Goal: Task Accomplishment & Management: Manage account settings

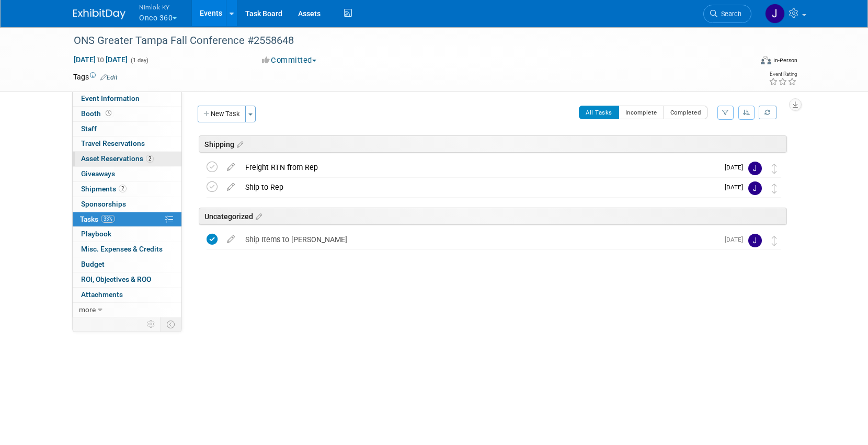
click at [121, 162] on span "Asset Reservations 2" at bounding box center [117, 158] width 73 height 8
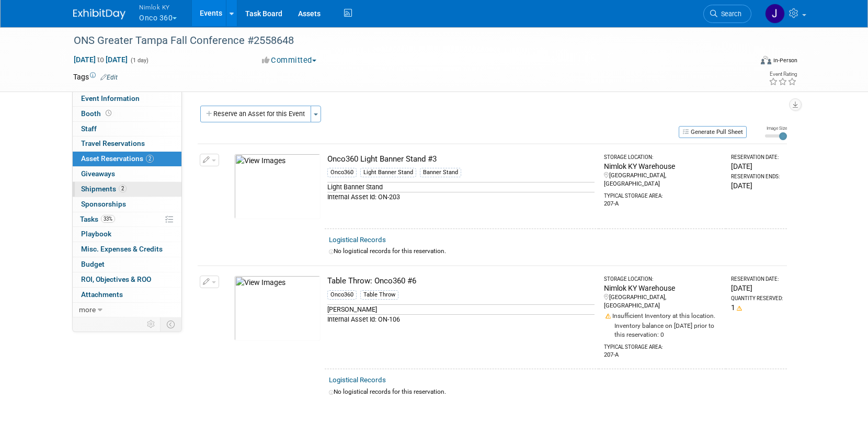
click at [122, 188] on span "2" at bounding box center [123, 188] width 8 height 8
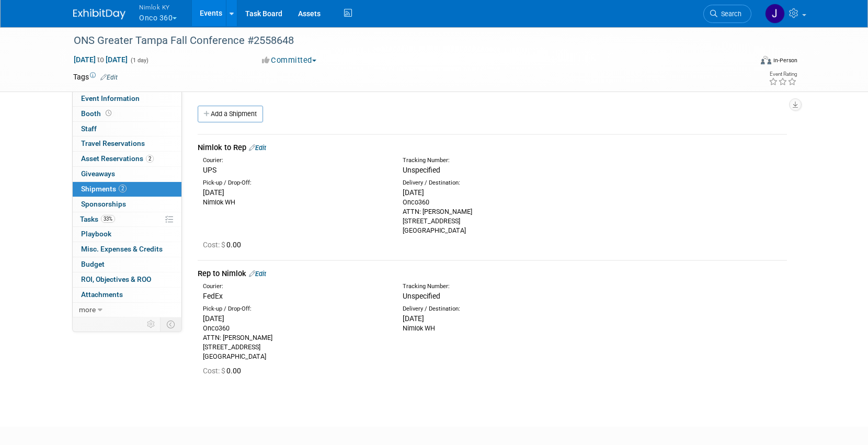
click at [265, 274] on link "Edit" at bounding box center [257, 274] width 17 height 8
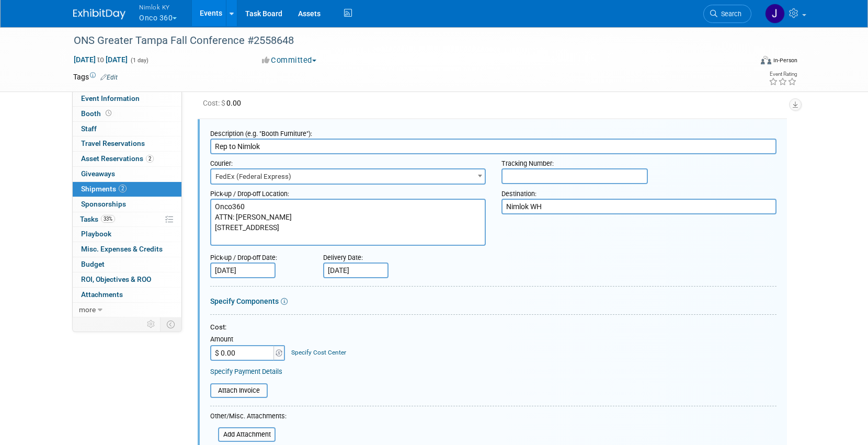
click at [532, 174] on input "text" at bounding box center [574, 176] width 146 height 16
type input "817778928505"
click at [555, 268] on div "Pick-up / Drop-off Date: Nov 10, 2025 Delivery Date: Nov 28, 2025" at bounding box center [493, 263] width 582 height 30
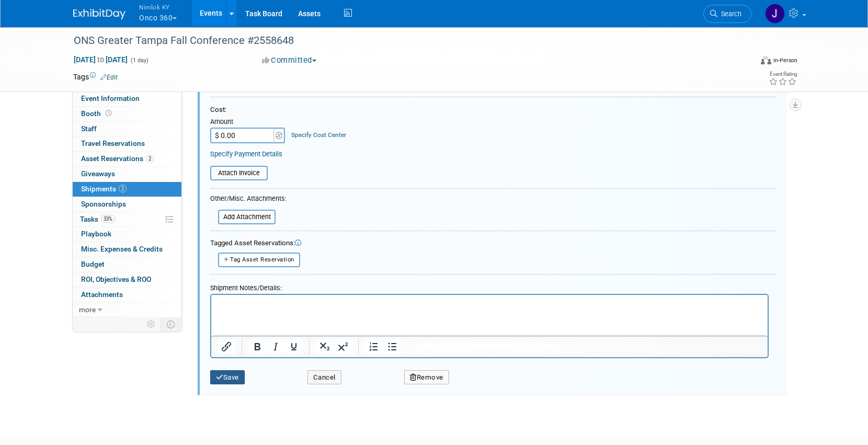
click at [224, 375] on button "Save" at bounding box center [227, 377] width 34 height 15
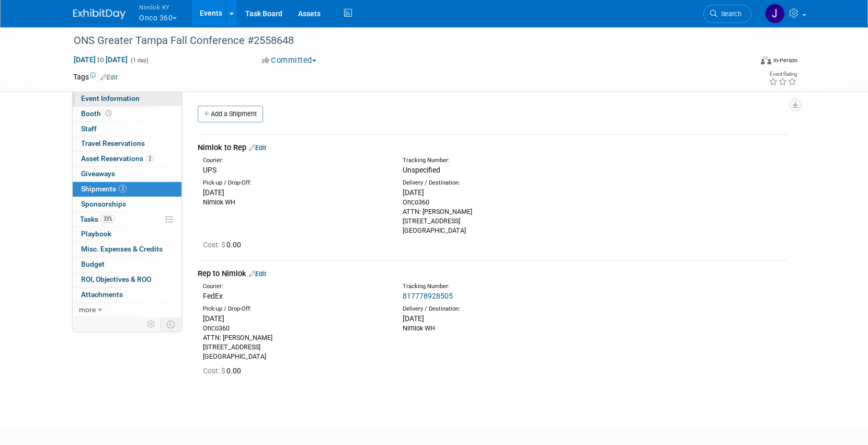
click at [132, 93] on link "Event Information" at bounding box center [127, 98] width 109 height 15
select select "Preparing to Ship"
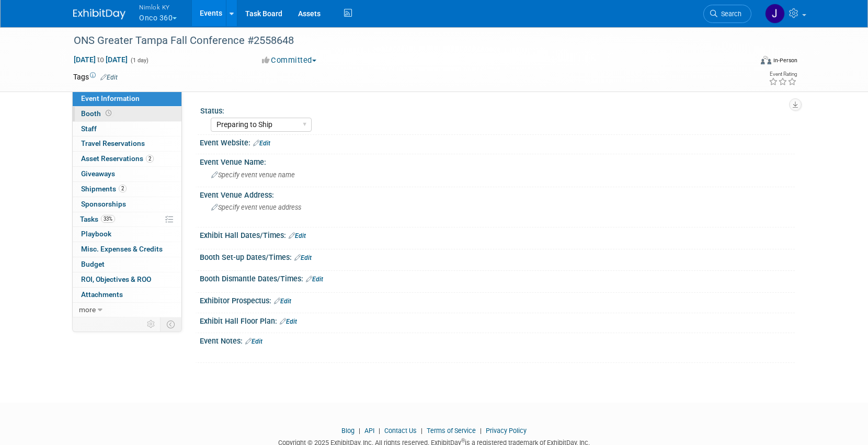
click at [132, 112] on link "Booth" at bounding box center [127, 114] width 109 height 15
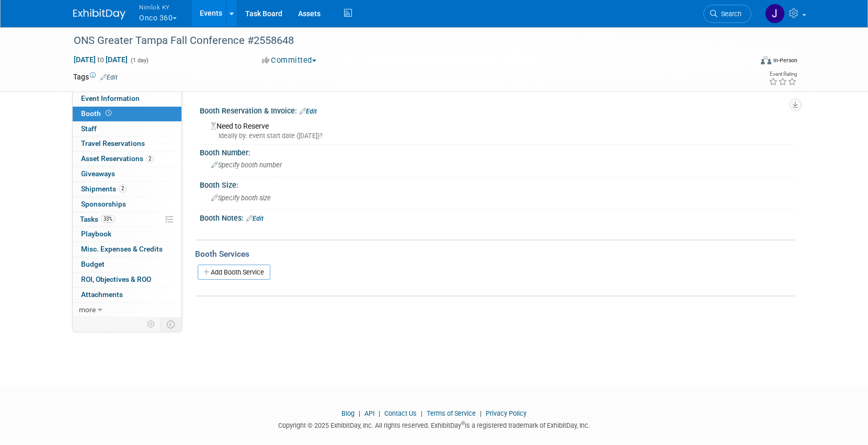
click at [211, 8] on link "Events" at bounding box center [211, 13] width 38 height 26
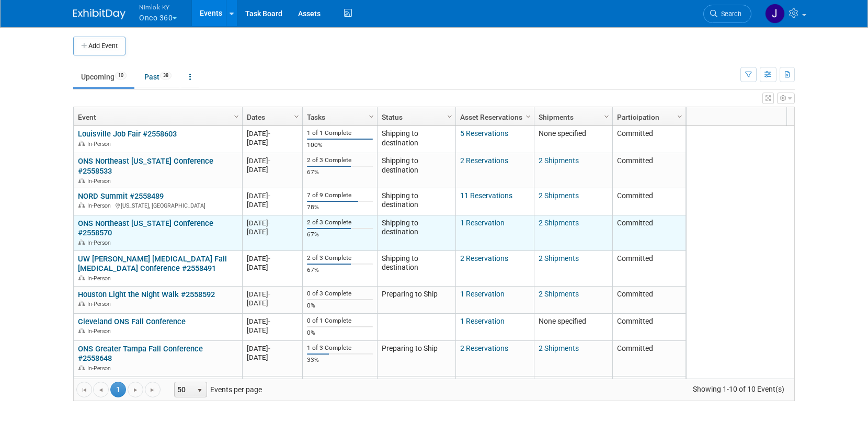
scroll to position [43, 0]
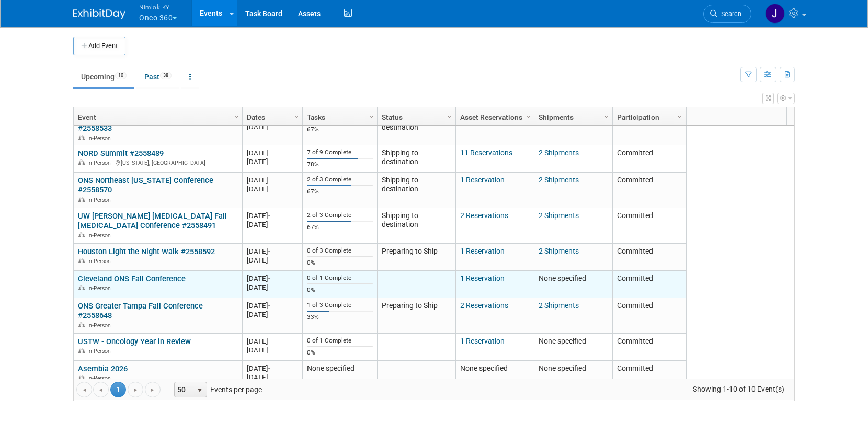
click at [180, 274] on link "Cleveland ONS Fall Conference" at bounding box center [132, 278] width 108 height 9
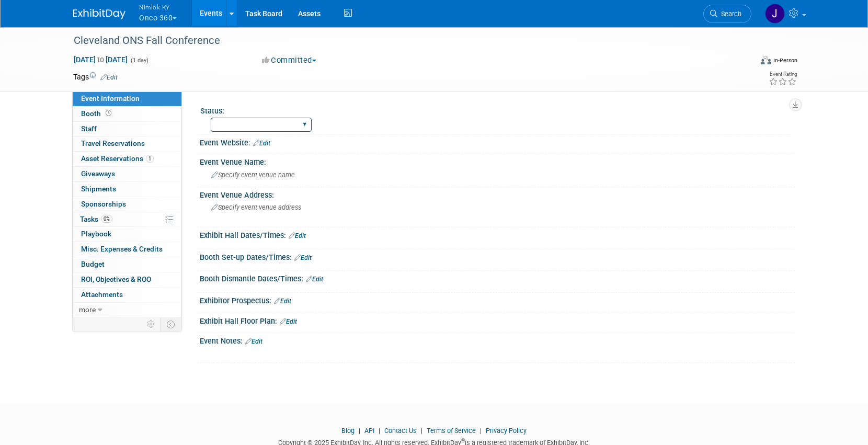
click at [240, 122] on select "Preparing to Ship Shipping to destination Show in Progress Waiting on freight r…" at bounding box center [261, 125] width 101 height 14
select select "Preparing to Ship"
click at [211, 118] on select "Preparing to Ship Shipping to destination Show in Progress Waiting on freight r…" at bounding box center [261, 125] width 101 height 14
click at [247, 40] on div "Cleveland ONS Fall Conference" at bounding box center [402, 40] width 665 height 19
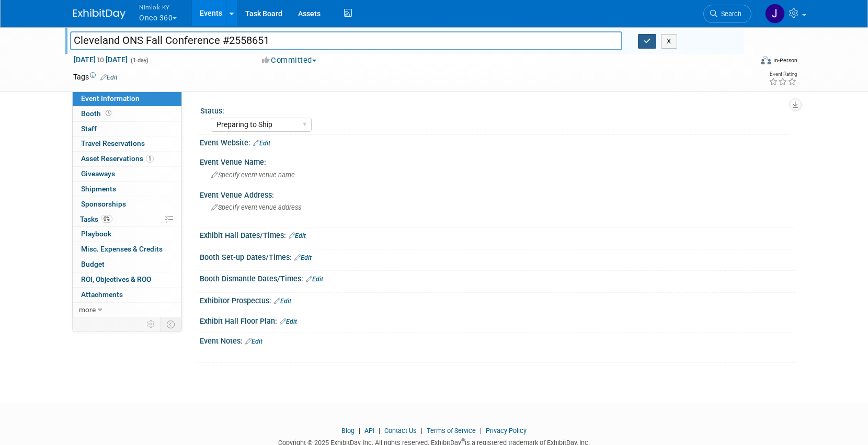
type input "Cleveland ONS Fall Conference #2558651"
click at [645, 38] on icon "button" at bounding box center [646, 41] width 7 height 7
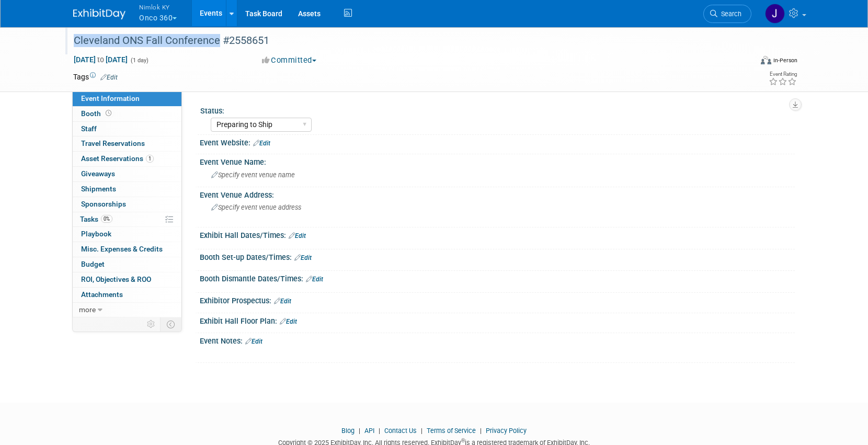
drag, startPoint x: 217, startPoint y: 41, endPoint x: 76, endPoint y: 43, distance: 141.1
click at [76, 43] on div "Cleveland ONS Fall Conference #2558651" at bounding box center [402, 40] width 665 height 19
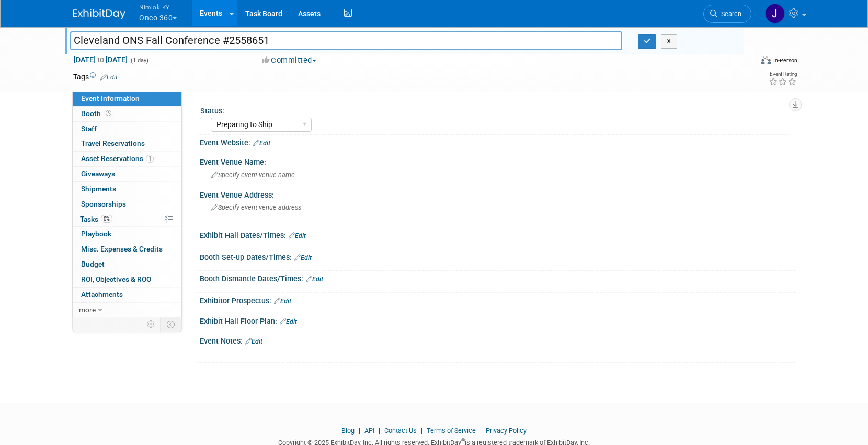
drag, startPoint x: 218, startPoint y: 40, endPoint x: 63, endPoint y: 44, distance: 154.8
click at [63, 44] on div "Cleveland ONS Fall Conference #2558651" at bounding box center [346, 42] width 568 height 16
click at [642, 42] on button "button" at bounding box center [647, 41] width 19 height 15
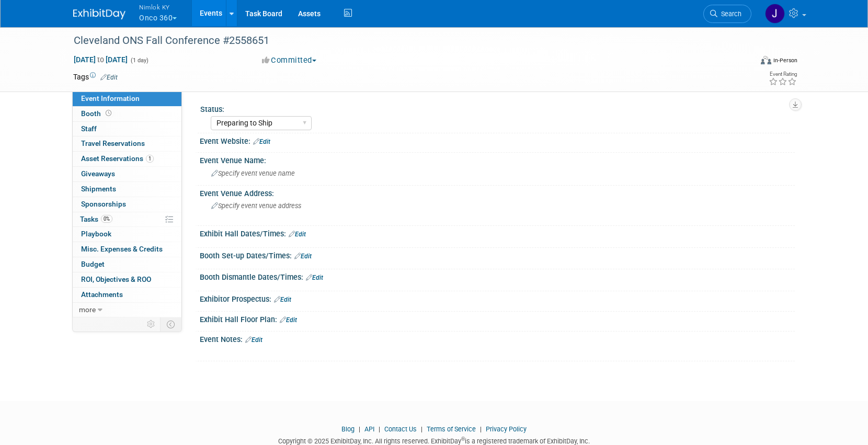
scroll to position [2, 0]
click at [114, 159] on span "Asset Reservations 1" at bounding box center [117, 158] width 73 height 8
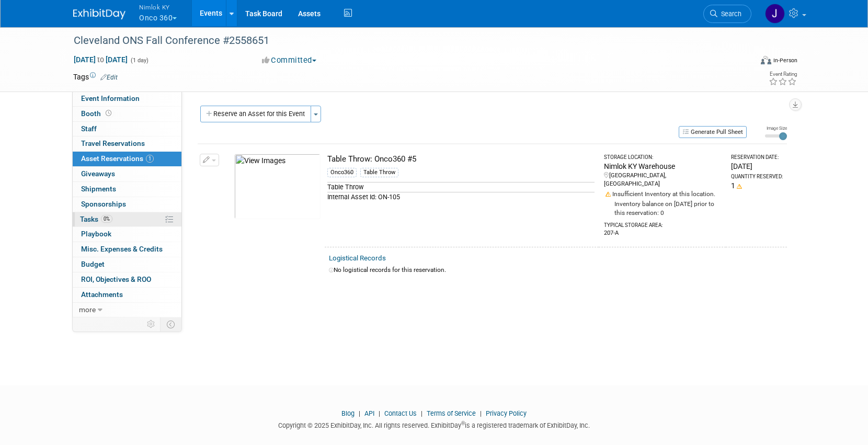
click at [121, 215] on link "0% Tasks 0%" at bounding box center [127, 219] width 109 height 15
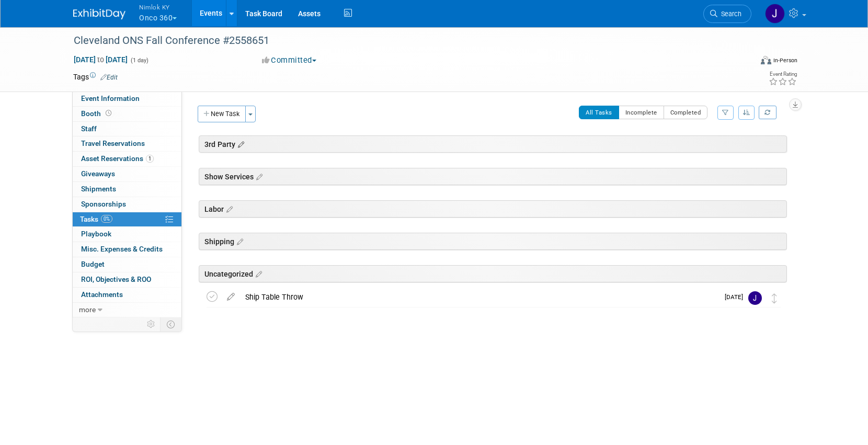
click at [241, 145] on icon at bounding box center [239, 144] width 9 height 9
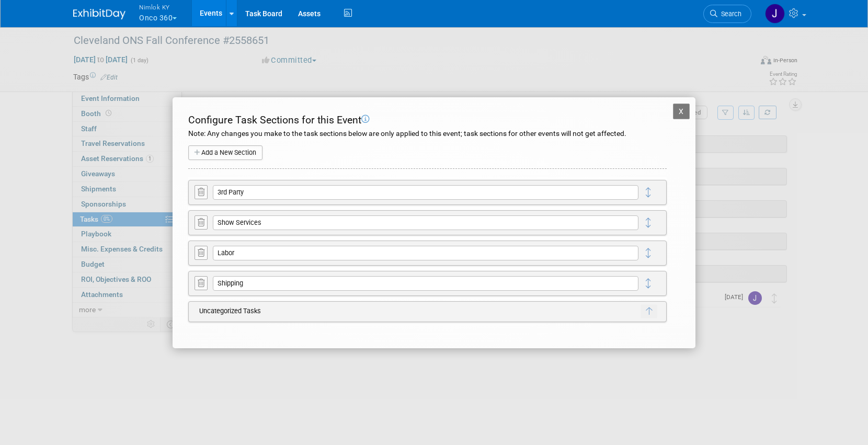
click at [196, 195] on button at bounding box center [200, 192] width 13 height 14
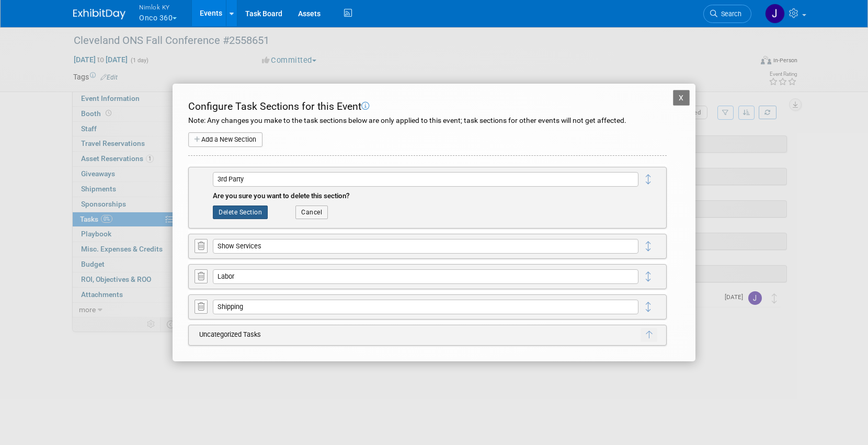
click at [234, 211] on button "Delete Section" at bounding box center [240, 212] width 55 height 14
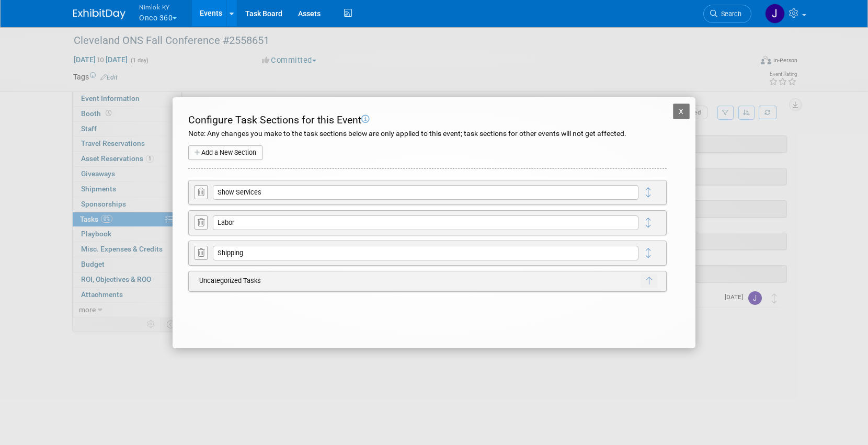
click at [203, 193] on icon at bounding box center [201, 192] width 7 height 8
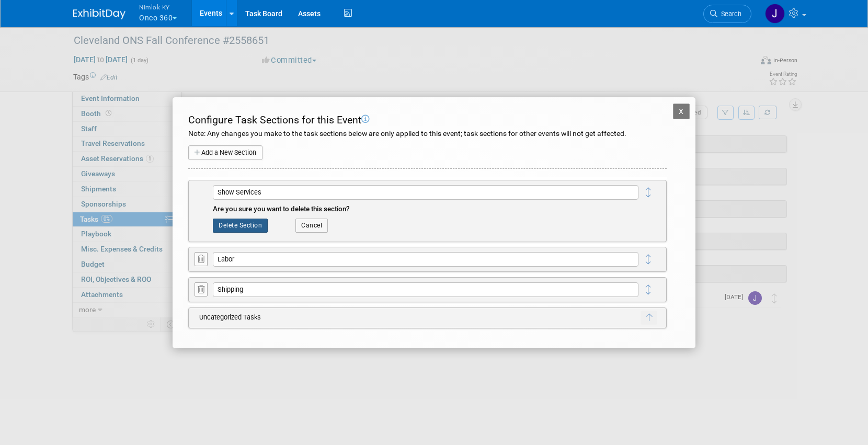
click at [239, 221] on button "Delete Section" at bounding box center [240, 225] width 55 height 14
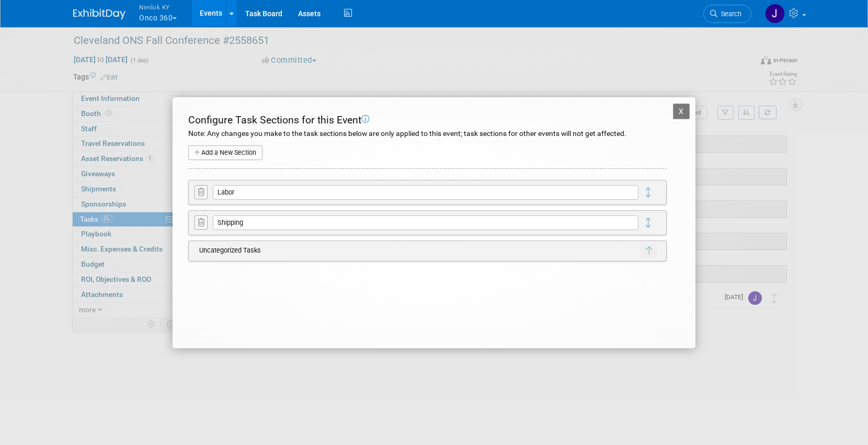
click at [201, 185] on button at bounding box center [200, 192] width 13 height 14
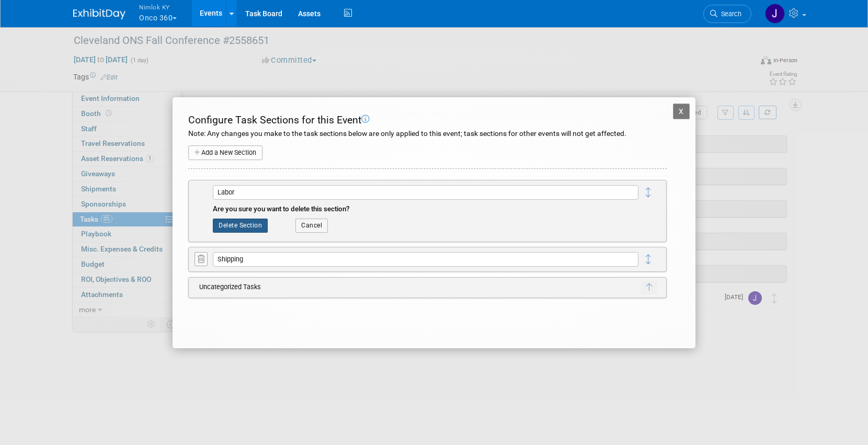
click at [240, 227] on button "Delete Section" at bounding box center [240, 225] width 55 height 14
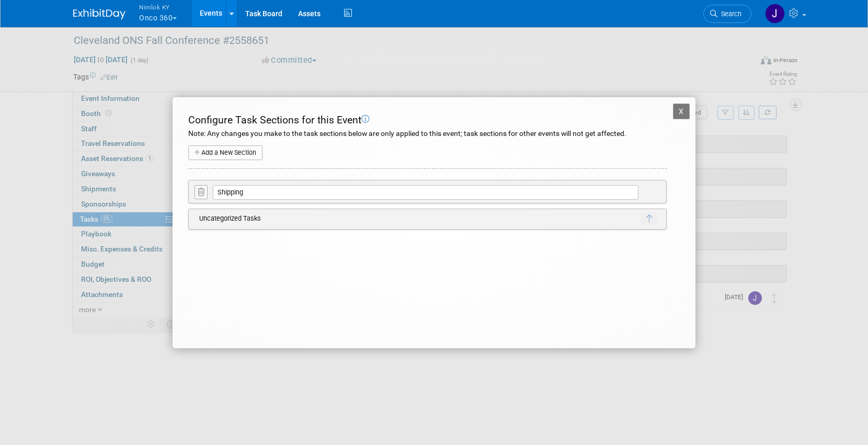
click at [683, 111] on button "X" at bounding box center [681, 111] width 17 height 16
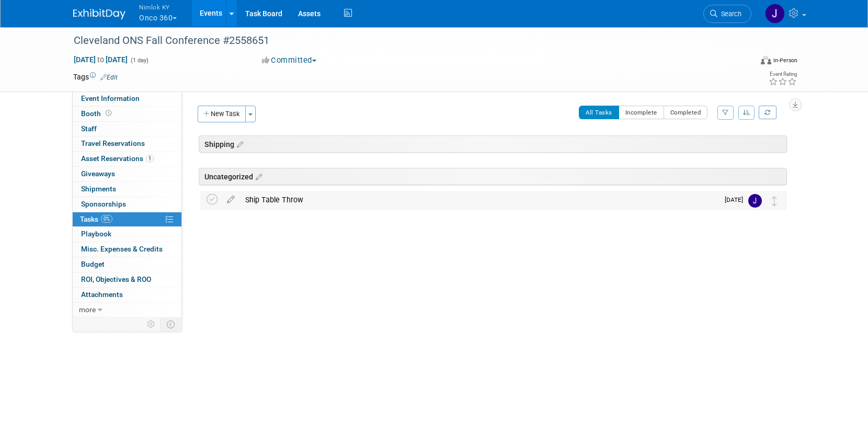
click at [295, 195] on div "Ship Table Throw" at bounding box center [479, 200] width 478 height 18
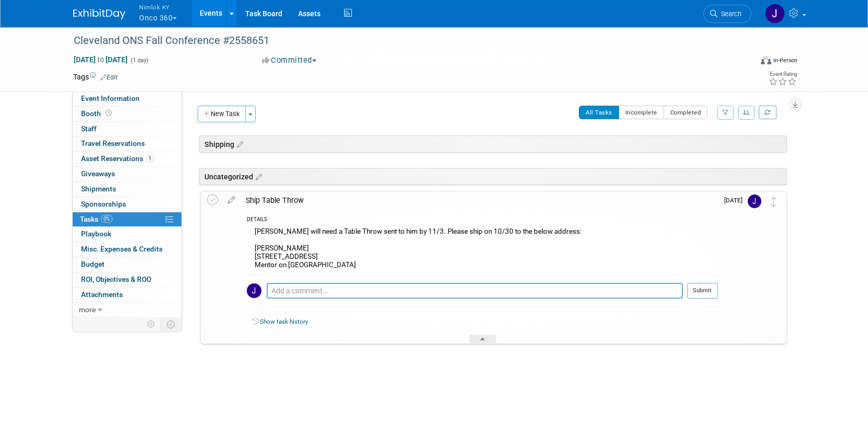
drag, startPoint x: 358, startPoint y: 261, endPoint x: 244, endPoint y: 246, distance: 115.5
click at [244, 246] on div "DETAILS Jamie will need a Table Throw sent to him by 11/3. Please ship on 10/30…" at bounding box center [478, 277] width 477 height 134
copy div "Jamie Holmecki 5853 Springwood Drive Mentor on the Lake, OH 44060"
click at [234, 116] on button "New Task" at bounding box center [222, 114] width 48 height 17
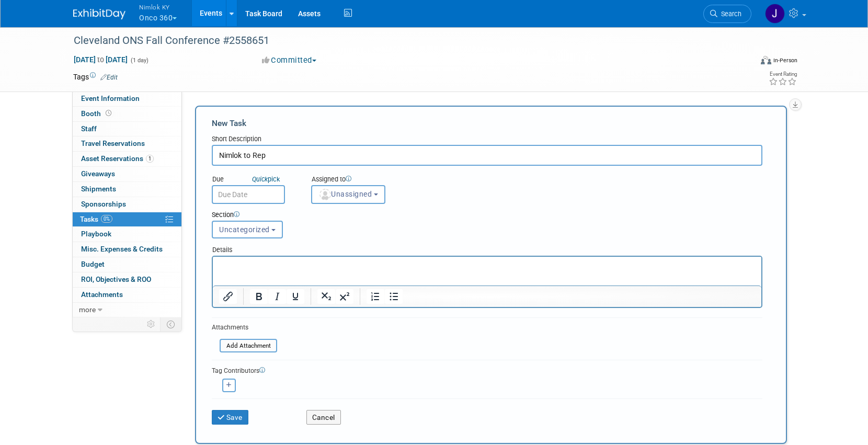
type input "Nimlok to Rep"
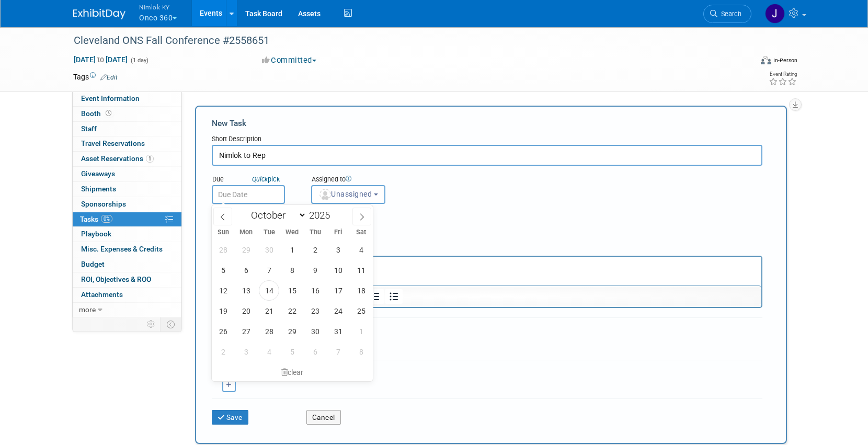
click at [257, 193] on input "text" at bounding box center [248, 194] width 73 height 19
click at [312, 328] on span "30" at bounding box center [315, 331] width 20 height 20
type input "Oct 30, 2025"
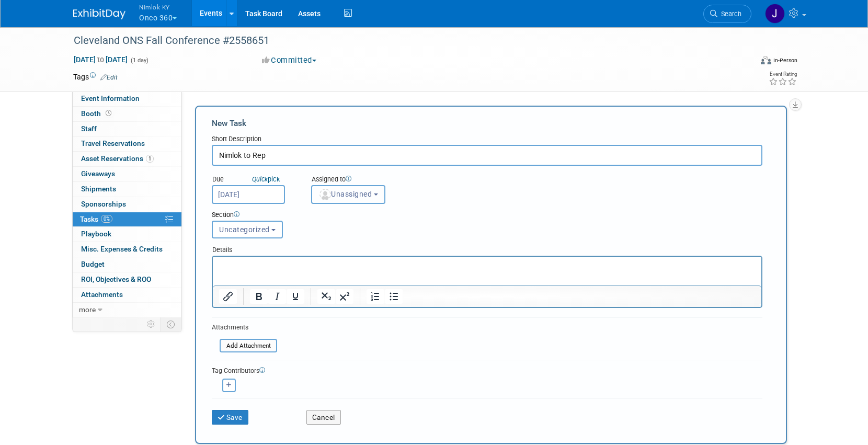
click at [341, 192] on span "Unassigned" at bounding box center [344, 194] width 53 height 8
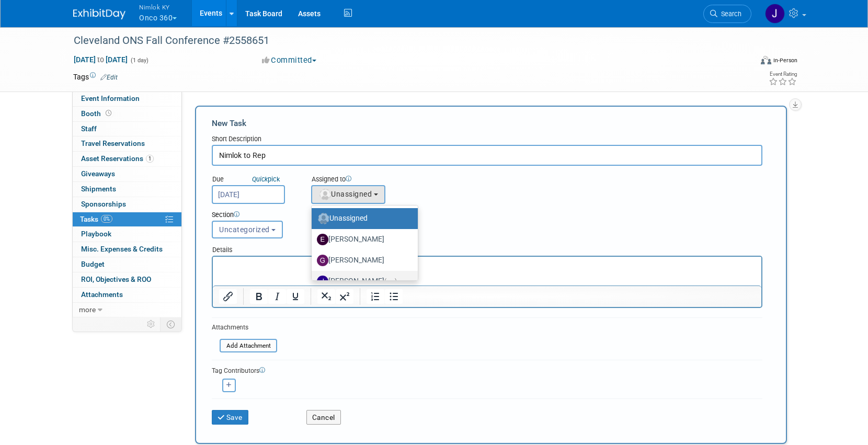
click at [384, 275] on label "Jamie Dunn (me)" at bounding box center [362, 281] width 90 height 17
click at [313, 276] on input "Jamie Dunn (me)" at bounding box center [309, 279] width 7 height 7
select select "6959d863-ee32-42c4-bffe-2330cab25484"
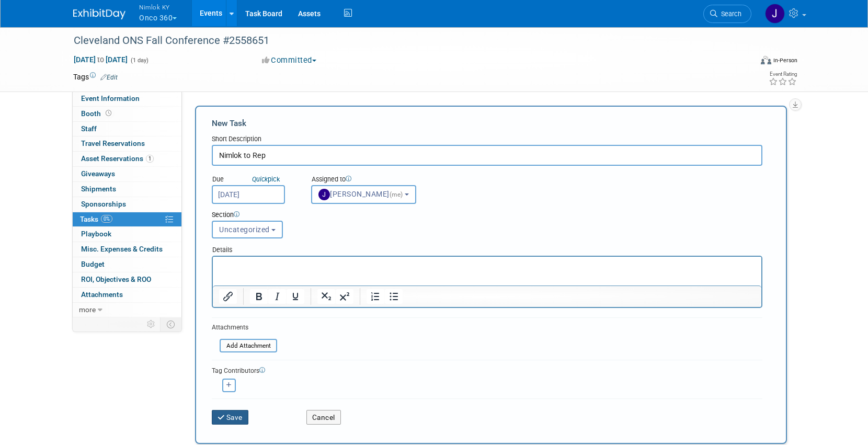
click at [243, 417] on button "Save" at bounding box center [230, 417] width 37 height 15
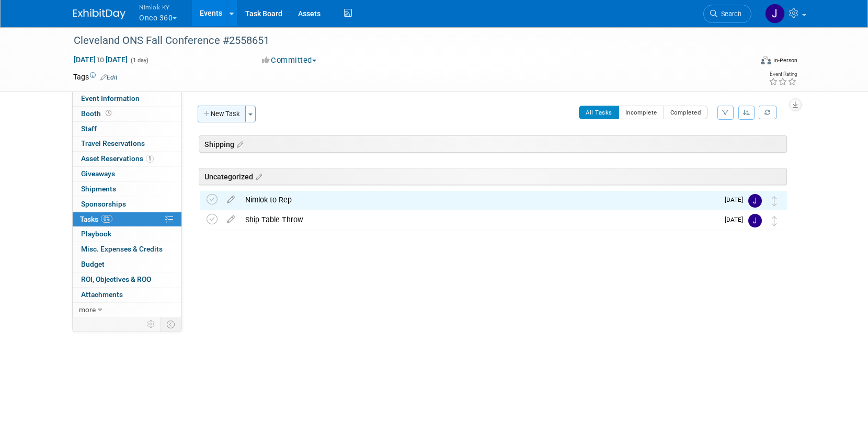
click at [213, 113] on button "New Task" at bounding box center [222, 114] width 48 height 17
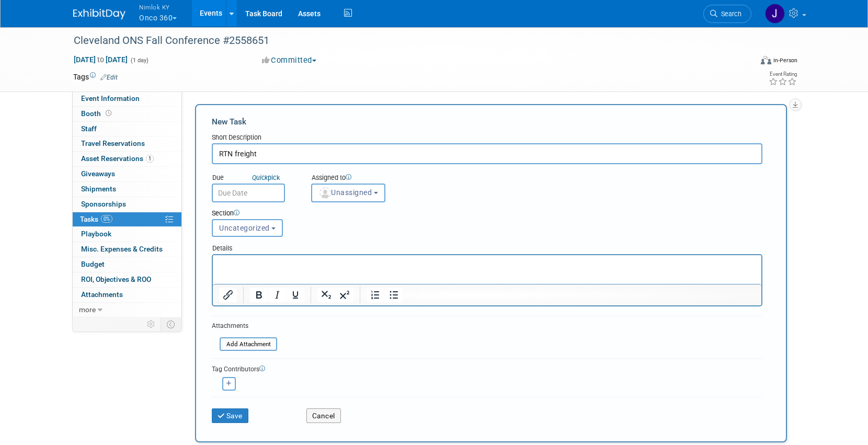
scroll to position [2, 0]
type input "RTN freight"
click at [246, 192] on input "text" at bounding box center [248, 192] width 73 height 19
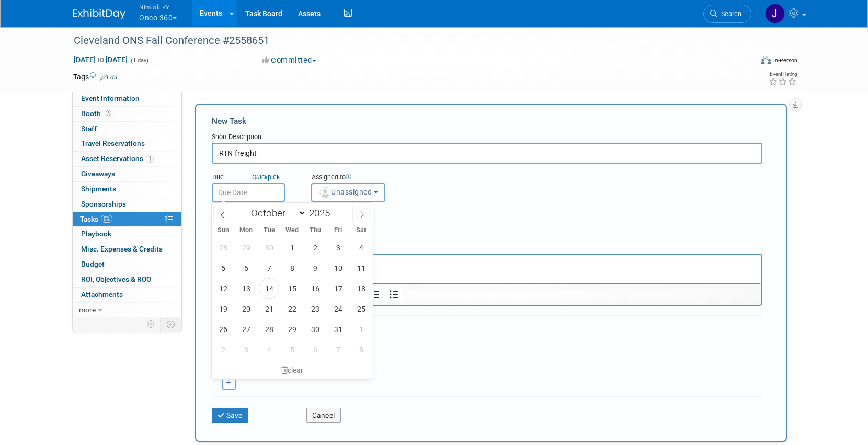
click at [361, 211] on icon at bounding box center [361, 214] width 7 height 7
select select "10"
click at [340, 328] on span "28" at bounding box center [338, 329] width 20 height 20
type input "Nov 28, 2025"
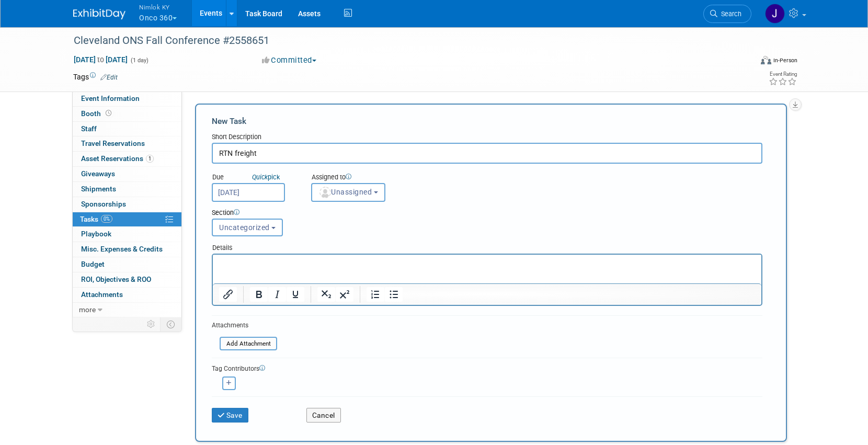
click at [359, 179] on div "Assigned to" at bounding box center [374, 177] width 126 height 10
click at [356, 201] on button "Unassigned" at bounding box center [348, 192] width 74 height 19
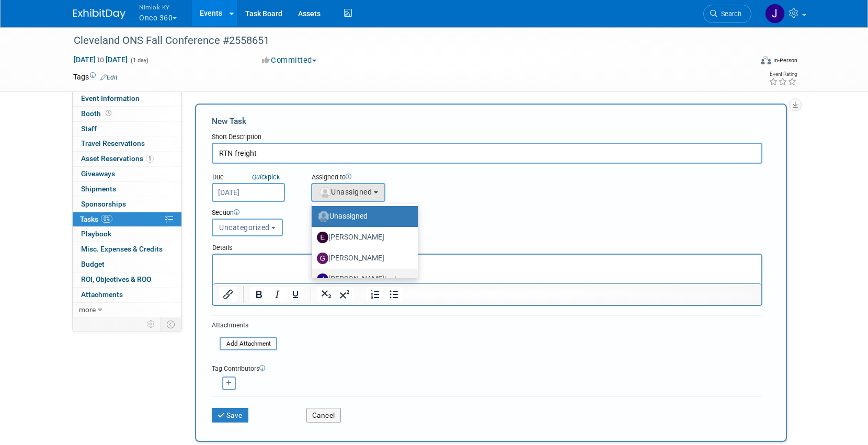
click at [371, 272] on label "Jamie Dunn (me)" at bounding box center [362, 279] width 90 height 17
click at [313, 274] on input "Jamie Dunn (me)" at bounding box center [309, 277] width 7 height 7
select select "6959d863-ee32-42c4-bffe-2330cab25484"
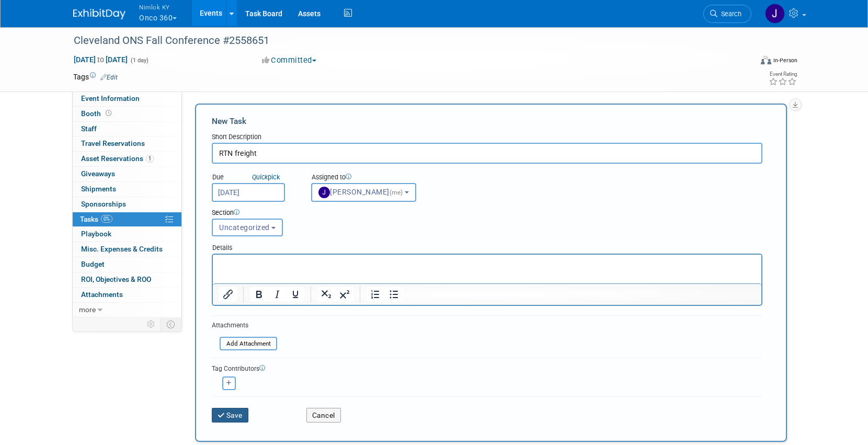
click at [232, 410] on button "Save" at bounding box center [230, 415] width 37 height 15
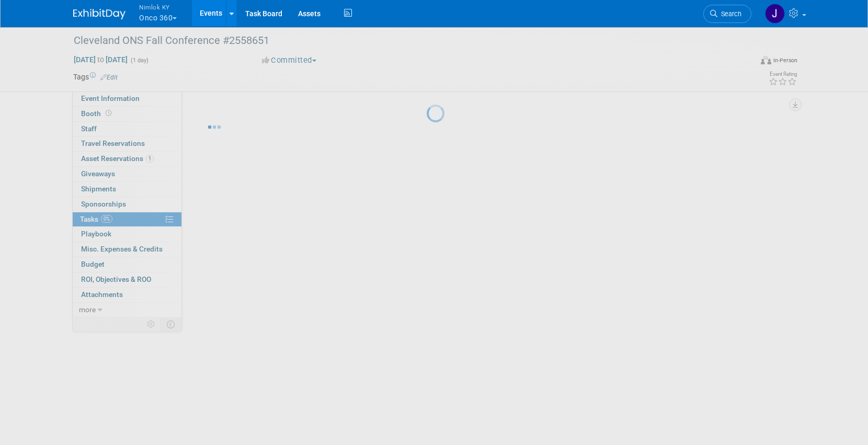
scroll to position [0, 0]
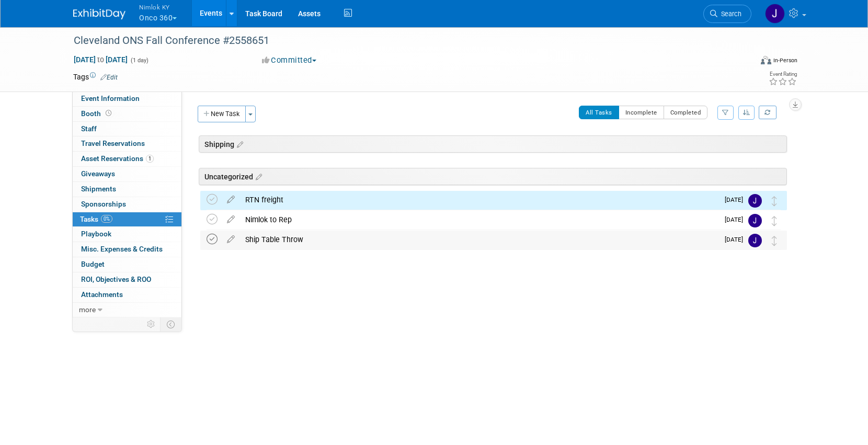
click at [208, 237] on icon at bounding box center [211, 239] width 11 height 11
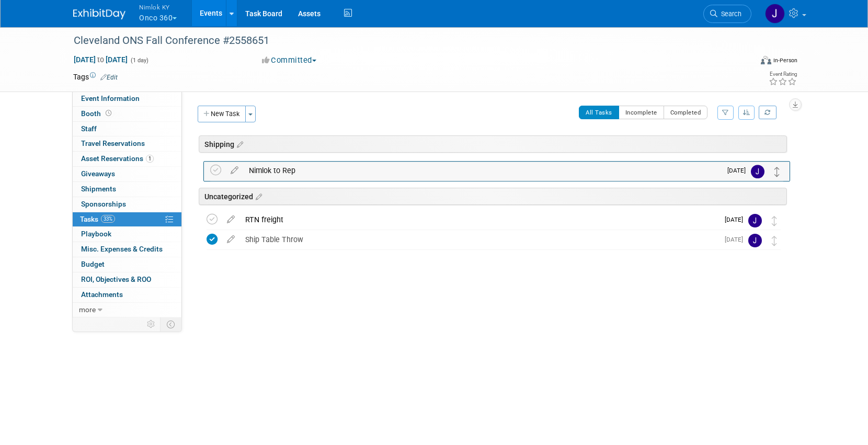
drag, startPoint x: 774, startPoint y: 222, endPoint x: 777, endPoint y: 168, distance: 54.0
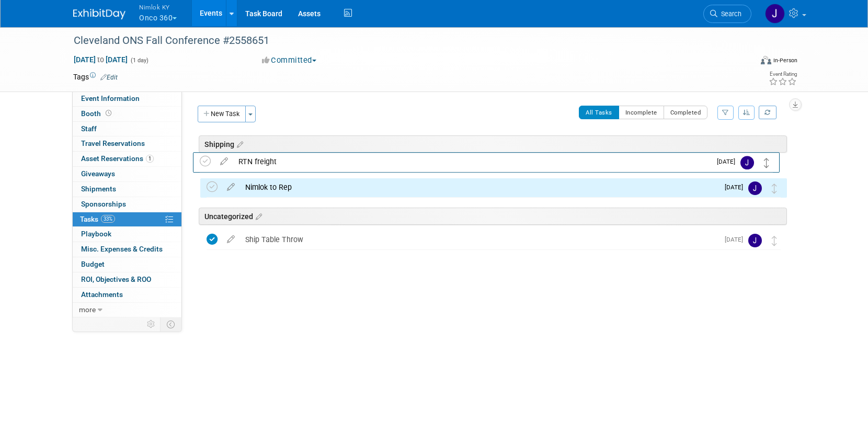
drag, startPoint x: 775, startPoint y: 221, endPoint x: 769, endPoint y: 161, distance: 59.3
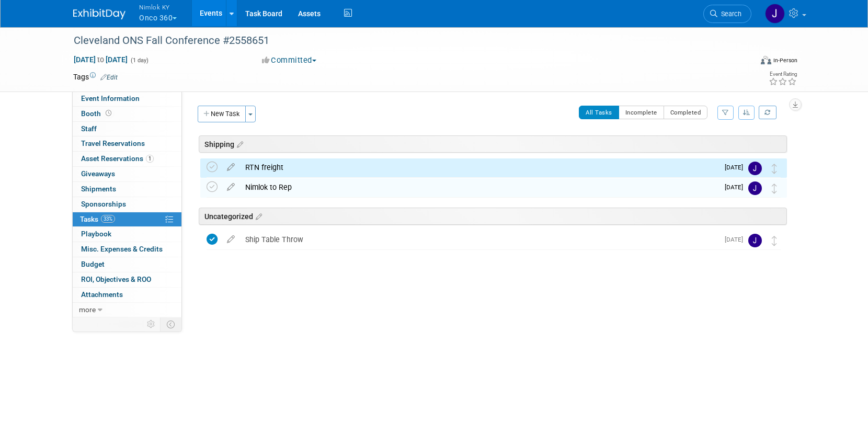
click at [635, 326] on div "Cleveland ONS Fall Conference #2558651 Nov 8, 2025 to Nov 8, 2025 (1 day) Nov 8…" at bounding box center [434, 196] width 868 height 340
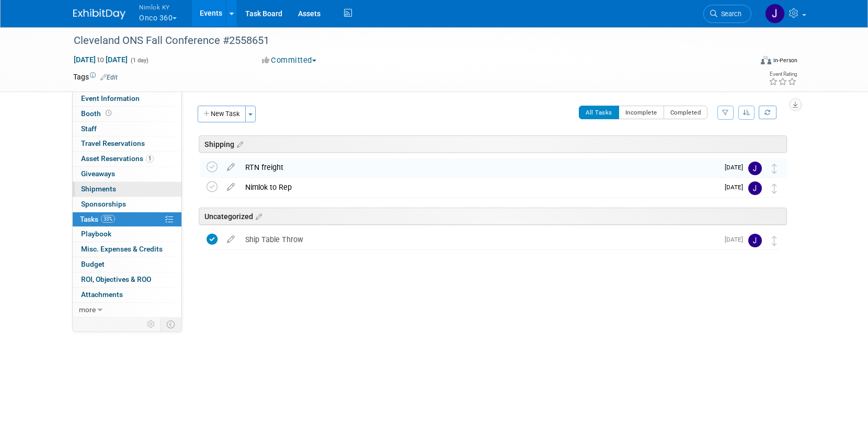
click at [135, 187] on link "0 Shipments 0" at bounding box center [127, 189] width 109 height 15
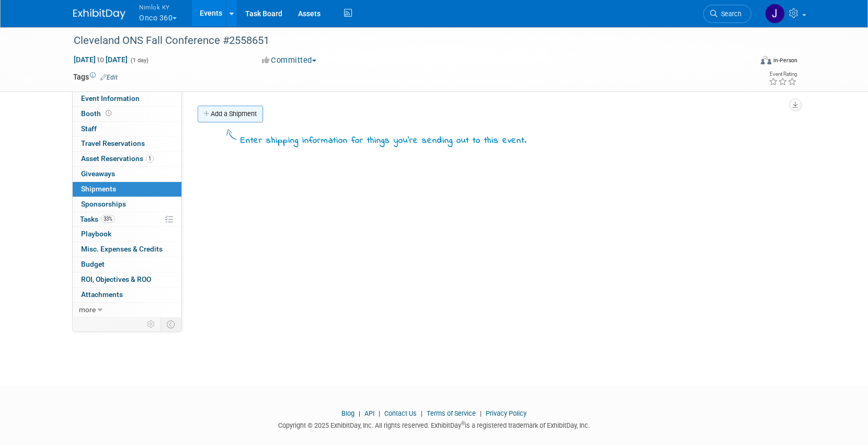
click at [242, 109] on link "Add a Shipment" at bounding box center [230, 114] width 65 height 17
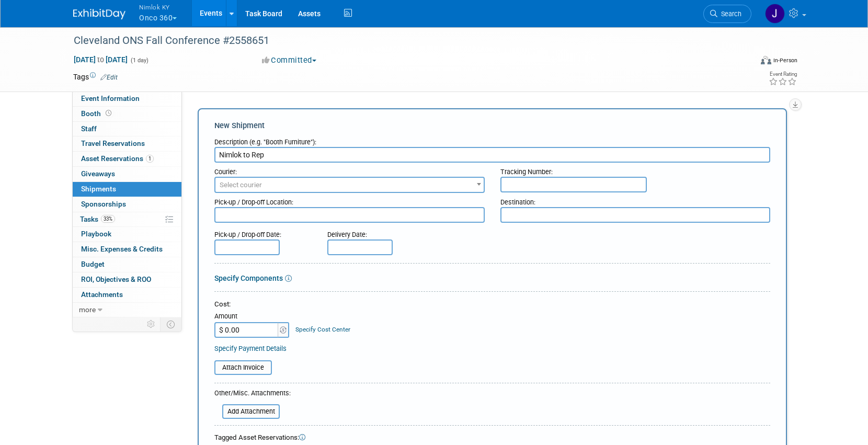
type input "Nimlok to Rep"
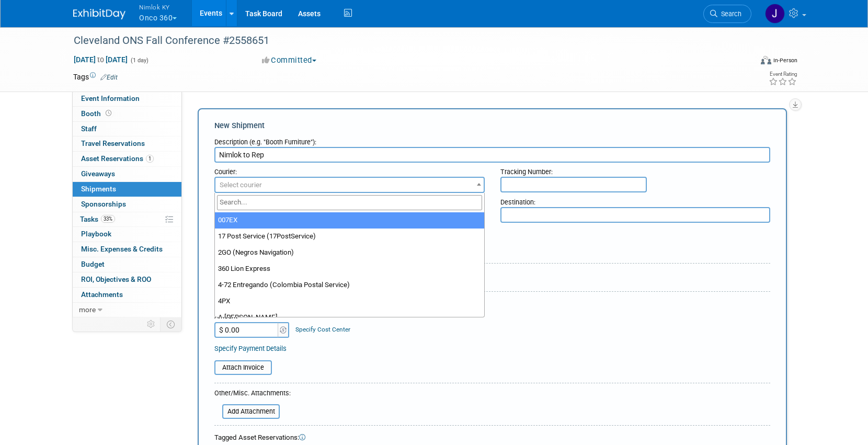
click at [277, 186] on span "Select courier" at bounding box center [349, 185] width 268 height 15
type input "ups"
select select "508"
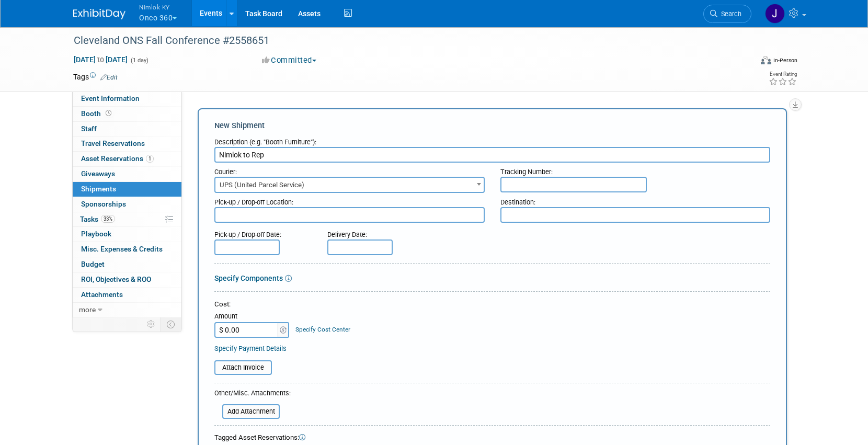
click at [287, 223] on div at bounding box center [492, 224] width 556 height 3
click at [287, 218] on textarea at bounding box center [349, 215] width 270 height 16
type textarea "Nimlok KY WH"
paste textarea "Mentor on the Lake, OH"
click at [588, 214] on textarea "Mentor on the Lake, OH" at bounding box center [635, 215] width 270 height 16
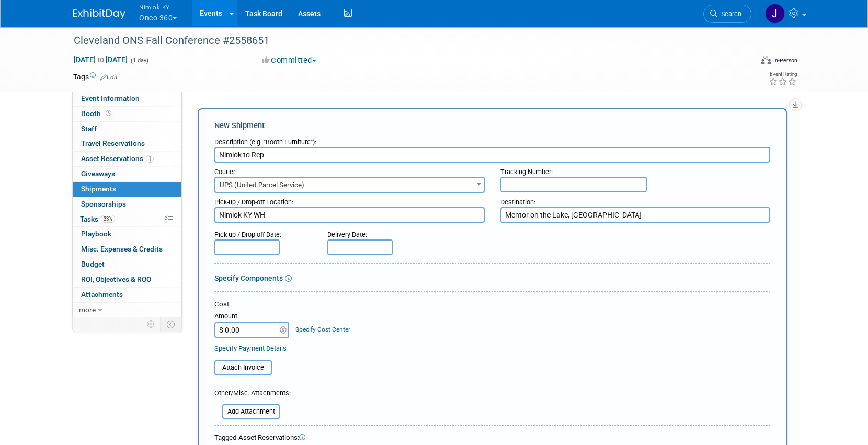
click at [588, 214] on textarea "Mentor on the Lake, OH" at bounding box center [635, 215] width 270 height 16
paste textarea "Onco360 ATTN: Jamie Holmecki 5853 Springwood Drive Mentor on the Lake, OH 44060"
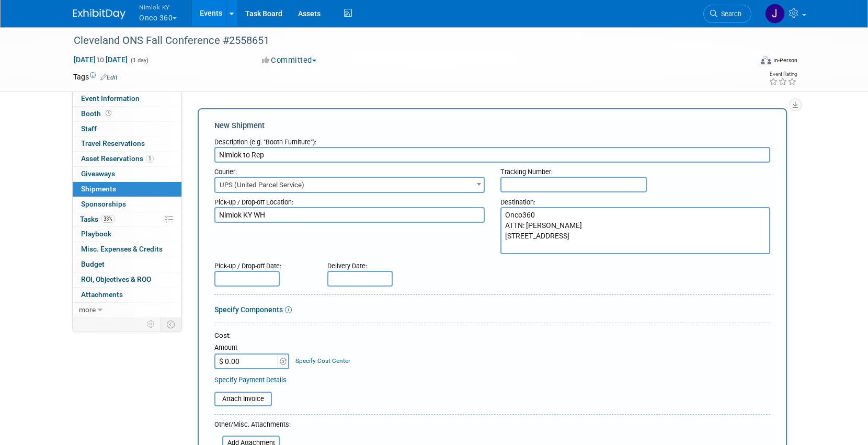
type textarea "Onco360 ATTN: Jamie Holmecki 5853 Springwood Drive Mentor on the Lake, OH 44060"
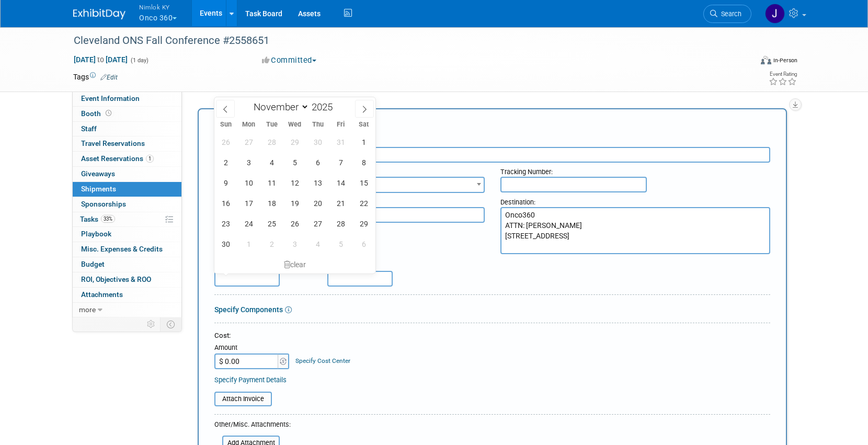
click at [267, 285] on input "text" at bounding box center [246, 279] width 65 height 16
click at [316, 138] on span "30" at bounding box center [317, 142] width 20 height 20
type input "Oct 30, 2025"
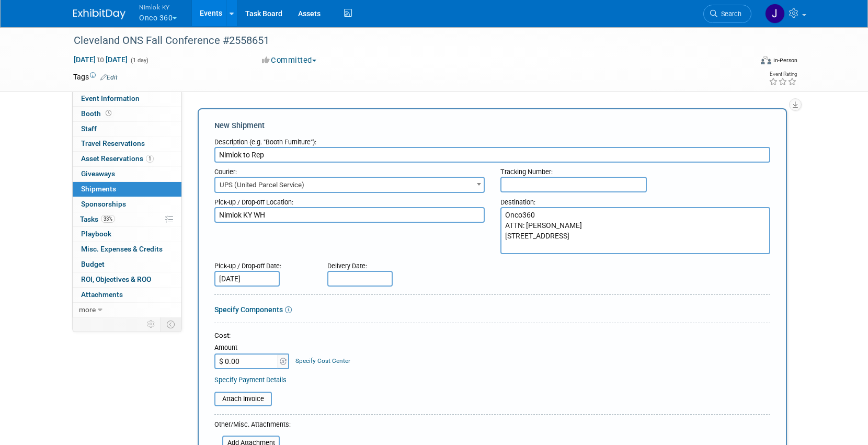
click at [354, 280] on input "text" at bounding box center [359, 279] width 65 height 16
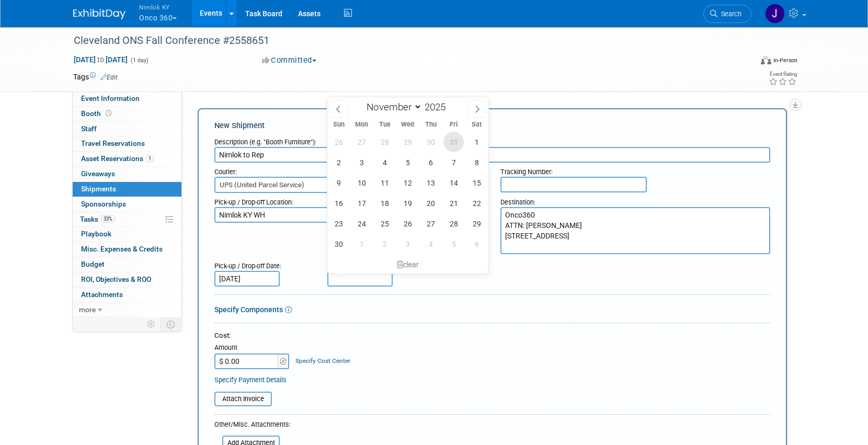
click at [459, 138] on span "31" at bounding box center [453, 142] width 20 height 20
type input "Oct 31, 2025"
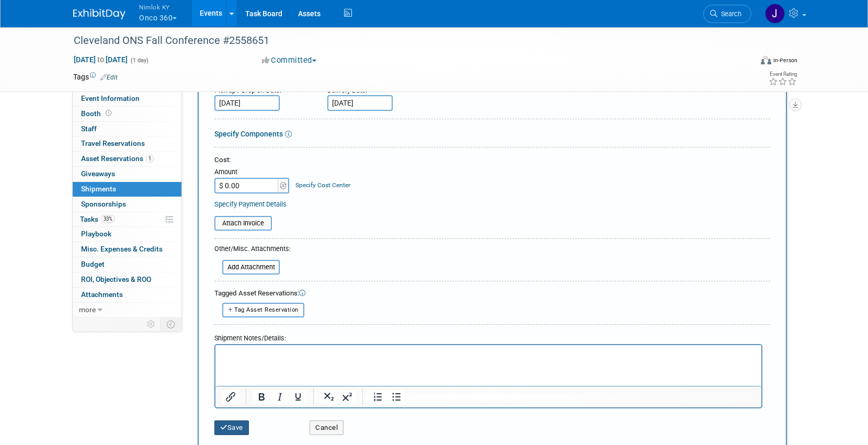
click at [244, 427] on button "Save" at bounding box center [231, 427] width 34 height 15
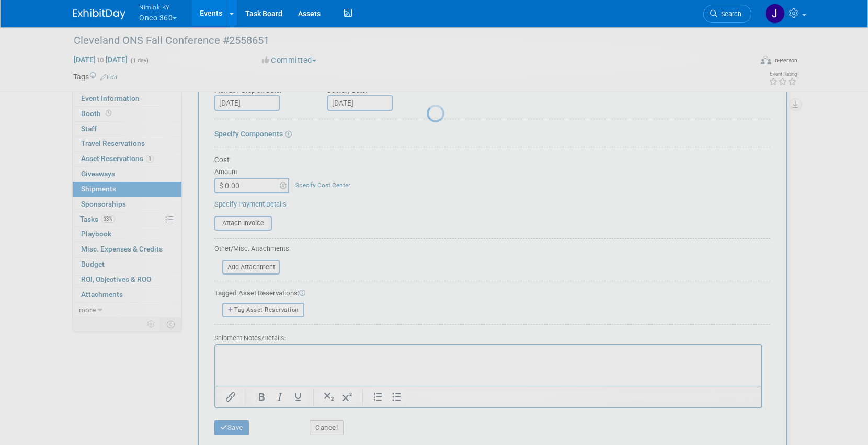
scroll to position [14, 0]
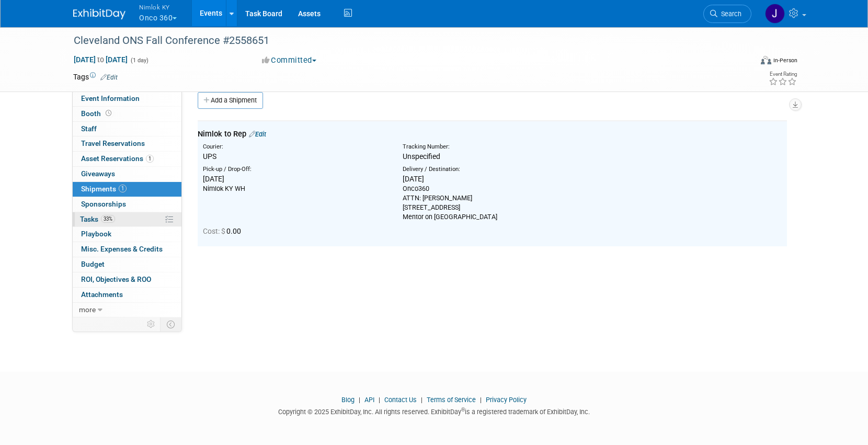
click at [127, 220] on link "33% Tasks 33%" at bounding box center [127, 219] width 109 height 15
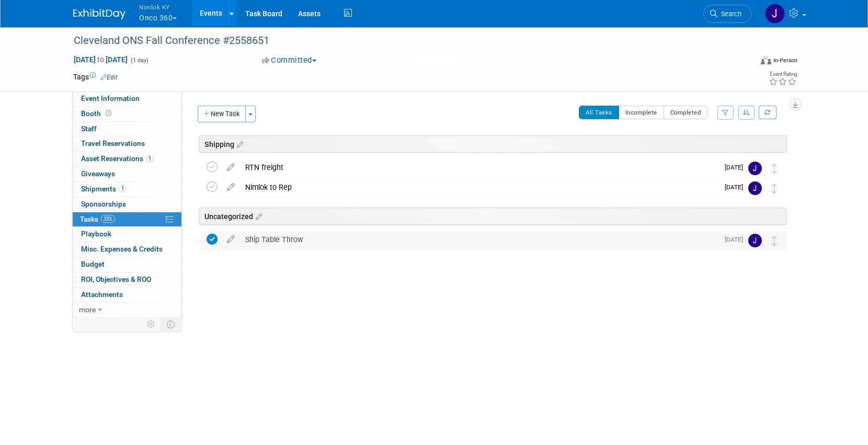
click at [302, 239] on div "Ship Table Throw" at bounding box center [479, 239] width 478 height 18
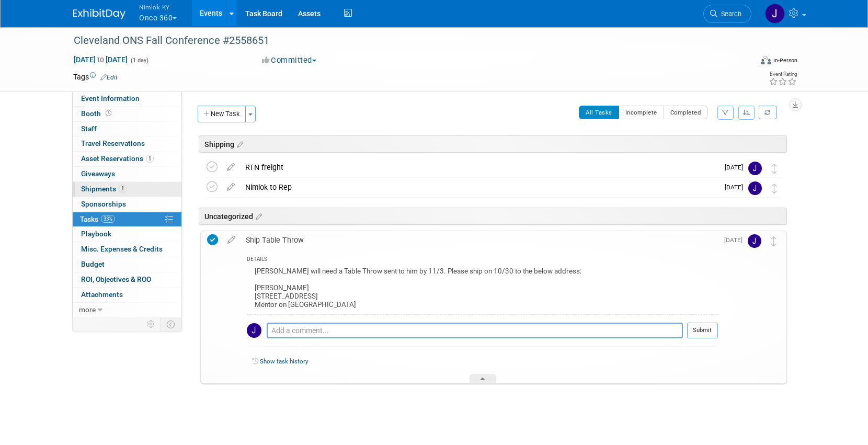
click at [135, 190] on link "1 Shipments 1" at bounding box center [127, 189] width 109 height 15
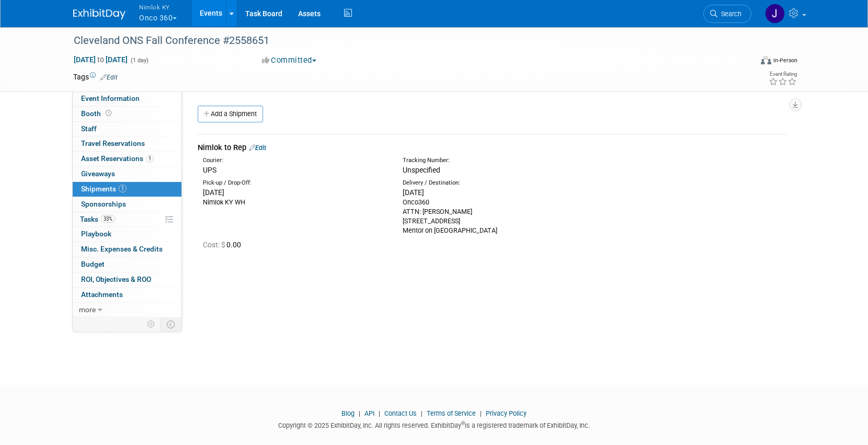
click at [259, 147] on link "Edit" at bounding box center [257, 148] width 17 height 8
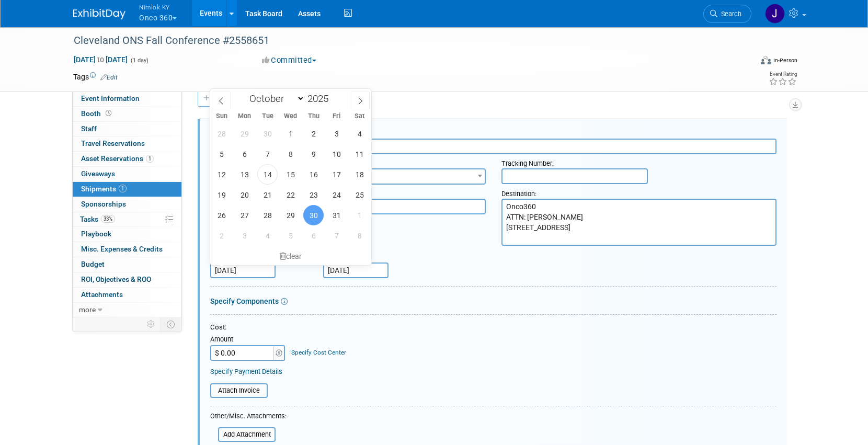
click at [255, 272] on input "Oct 30, 2025" at bounding box center [242, 270] width 65 height 16
click at [270, 213] on span "28" at bounding box center [267, 215] width 20 height 20
type input "Oct 28, 2025"
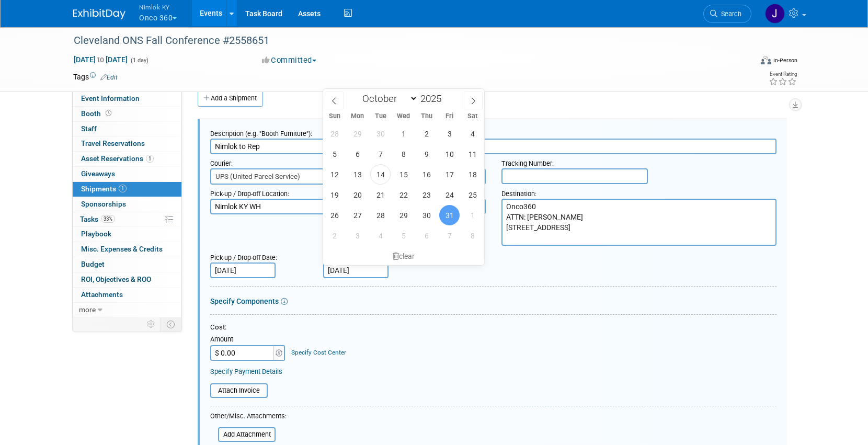
click at [349, 268] on input "Oct 31, 2025" at bounding box center [355, 270] width 65 height 16
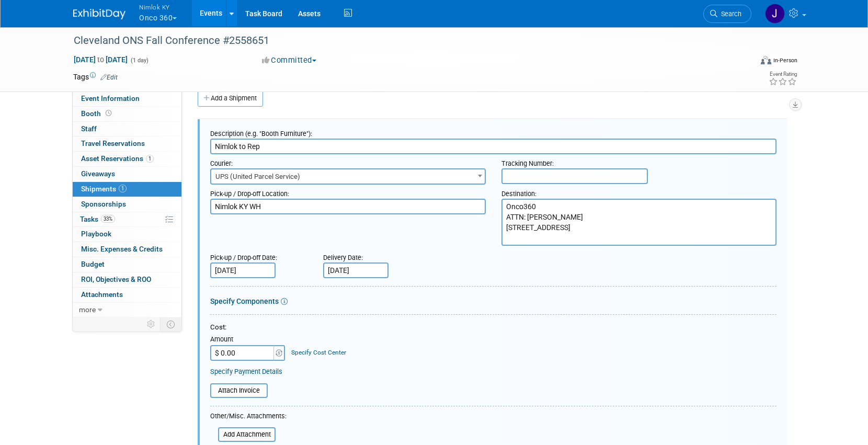
click at [441, 286] on div at bounding box center [493, 288] width 566 height 5
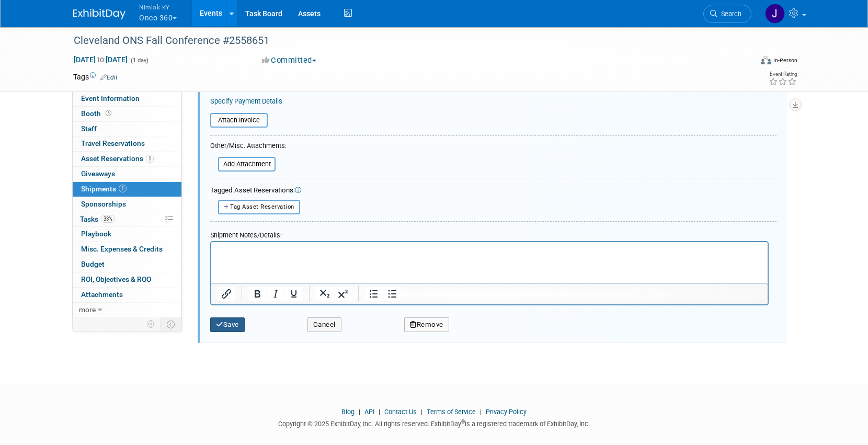
click at [228, 325] on button "Save" at bounding box center [227, 324] width 34 height 15
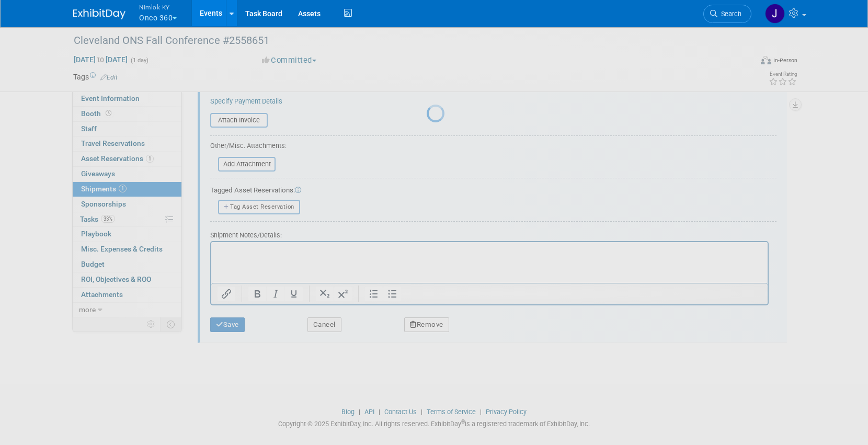
scroll to position [14, 0]
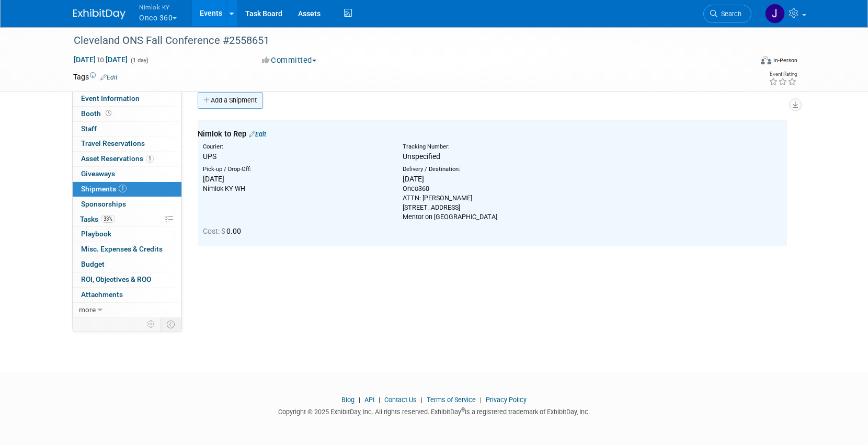
click at [241, 105] on link "Add a Shipment" at bounding box center [230, 100] width 65 height 17
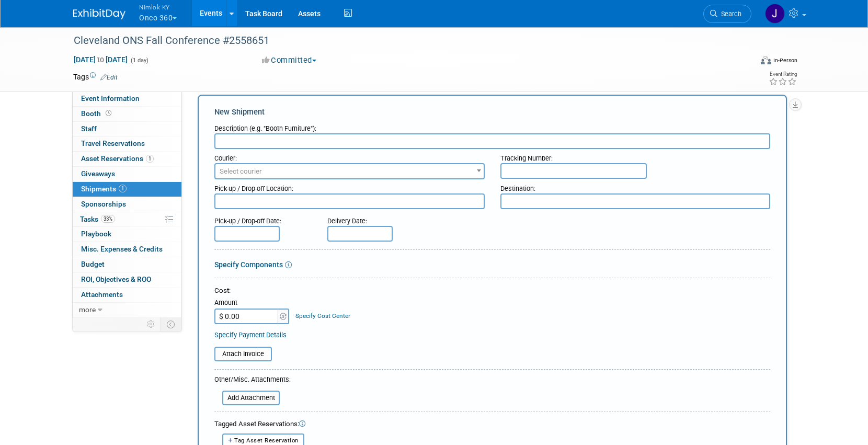
scroll to position [0, 0]
type input "R"
type input "Rep to Nimlok"
click at [249, 173] on span "Select courier" at bounding box center [241, 171] width 42 height 8
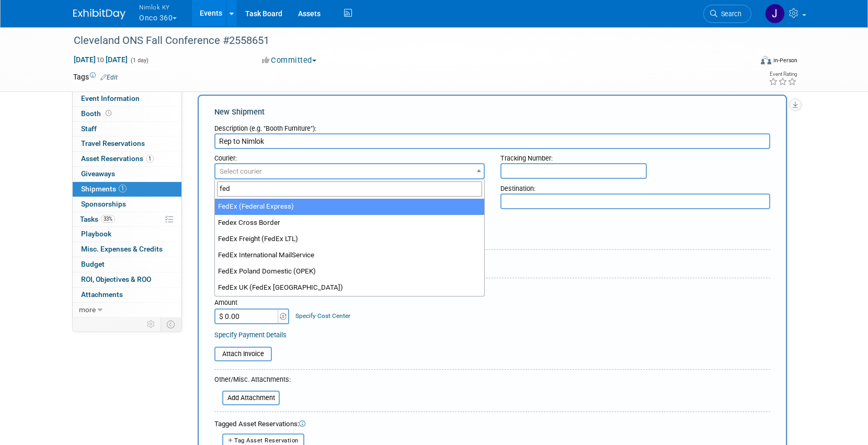
type input "fed"
select select "206"
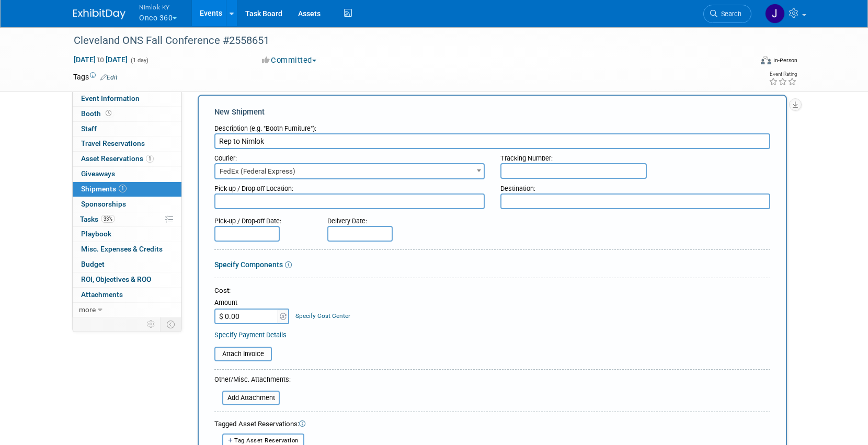
click at [257, 202] on textarea at bounding box center [349, 201] width 270 height 16
paste textarea "Onco360 ATTN: Jamie Holmecki 5853 Springwood Drive Mentor on the Lake, OH 44060"
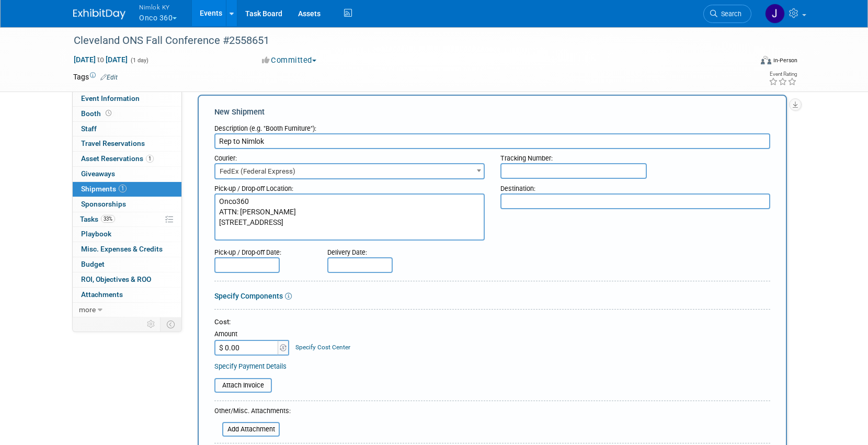
type textarea "Onco360 ATTN: Jamie Holmecki 5853 Springwood Drive Mentor on the Lake, OH 44060"
click at [516, 196] on textarea at bounding box center [635, 201] width 270 height 16
type textarea "Nimlok WH"
click at [251, 267] on input "text" at bounding box center [246, 265] width 65 height 16
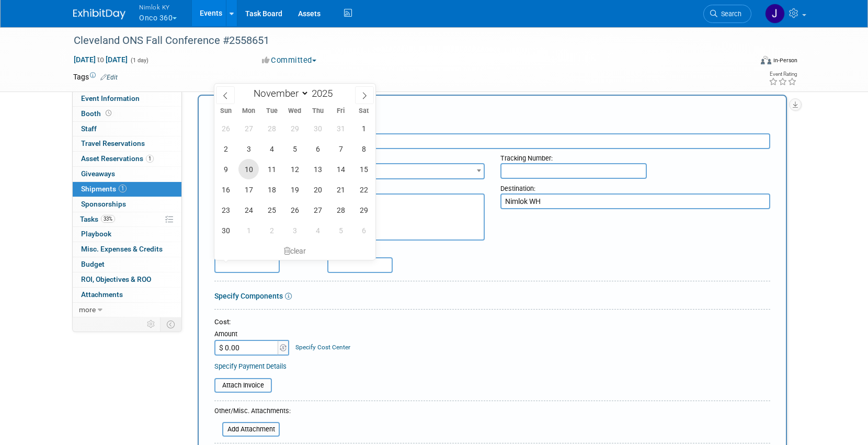
click at [251, 168] on span "10" at bounding box center [248, 169] width 20 height 20
type input "Nov 10, 2025"
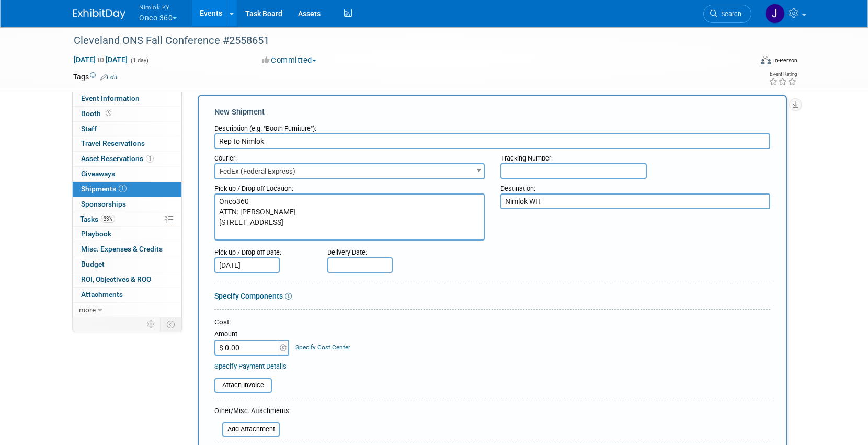
click at [360, 272] on input "text" at bounding box center [359, 265] width 65 height 16
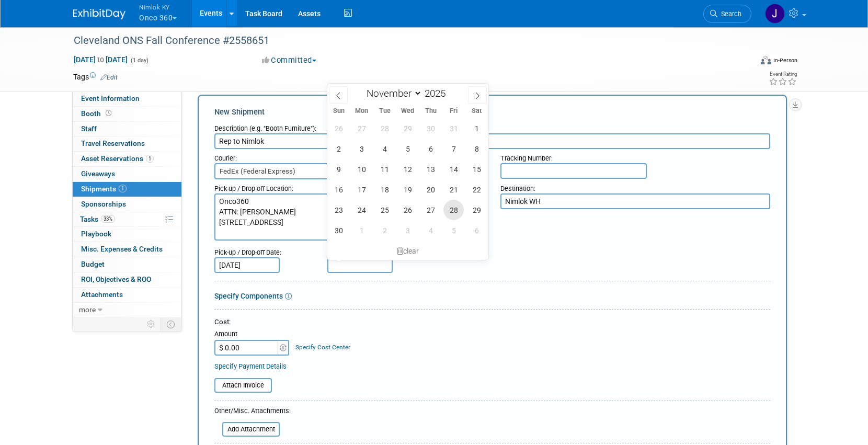
click at [458, 213] on span "28" at bounding box center [453, 210] width 20 height 20
type input "Nov 28, 2025"
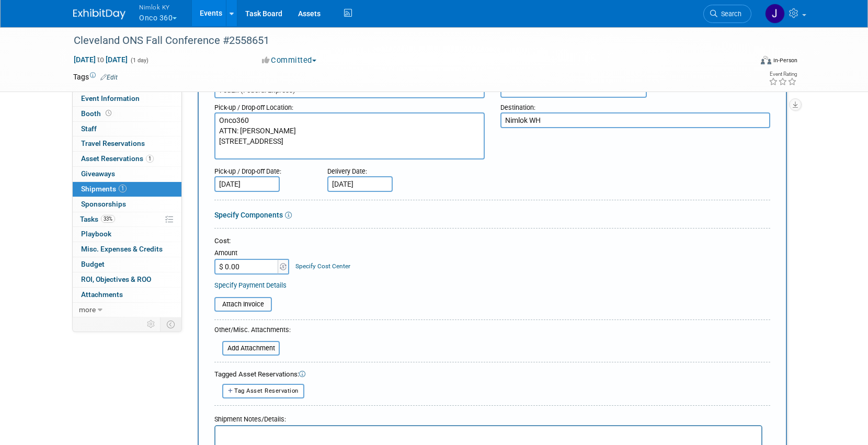
scroll to position [243, 0]
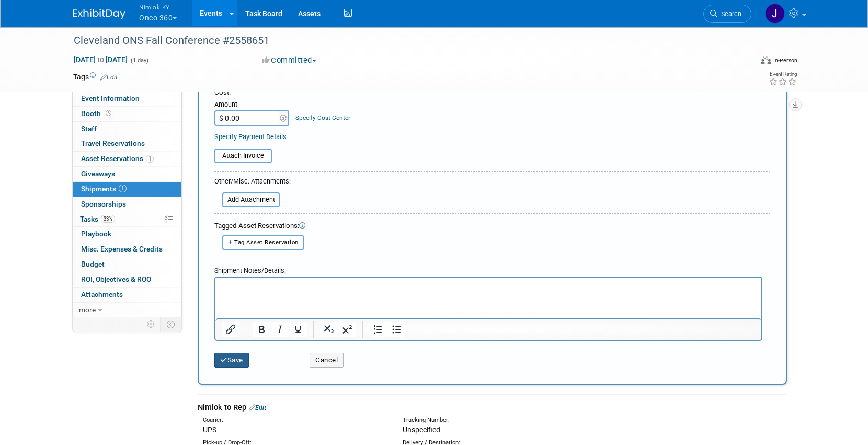
click at [234, 360] on button "Save" at bounding box center [231, 360] width 34 height 15
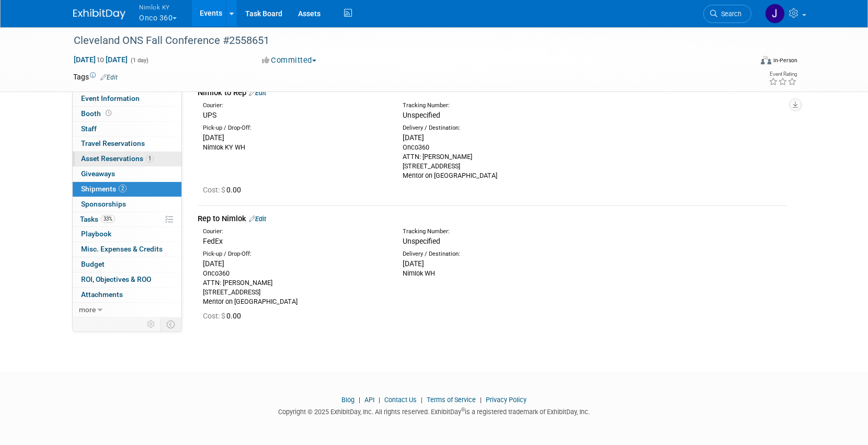
click at [120, 159] on span "Asset Reservations 1" at bounding box center [117, 158] width 73 height 8
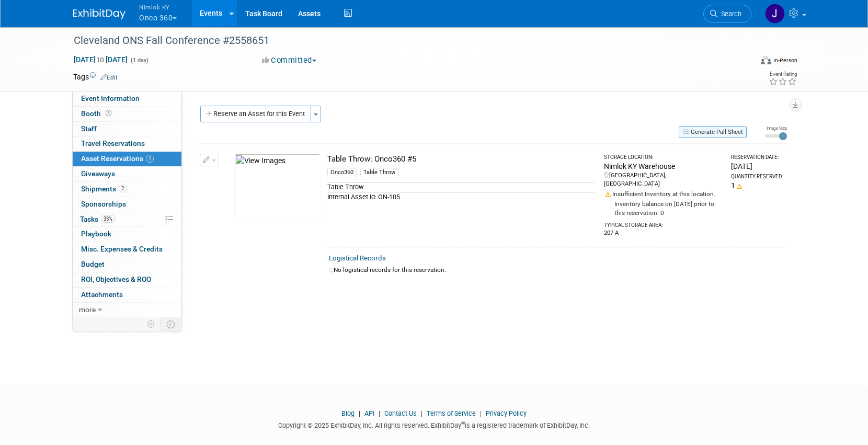
click at [711, 130] on button "Generate Pull Sheet" at bounding box center [712, 132] width 68 height 12
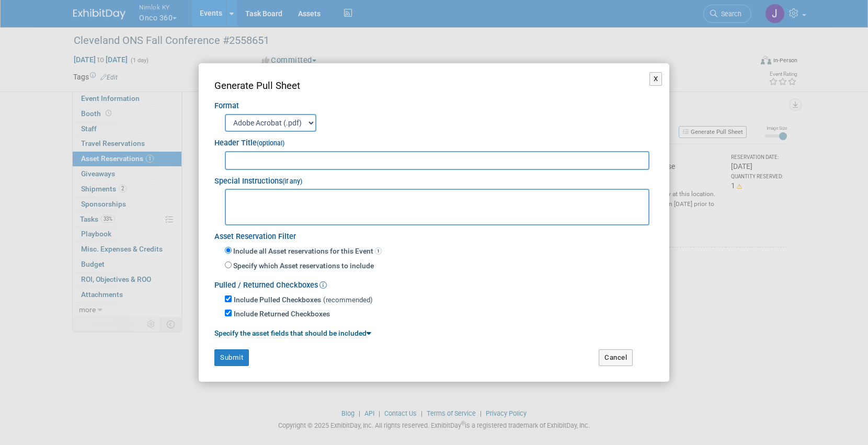
click at [456, 158] on input "text" at bounding box center [437, 160] width 424 height 19
type input "2558651"
click at [229, 360] on button "Submit" at bounding box center [231, 357] width 34 height 17
